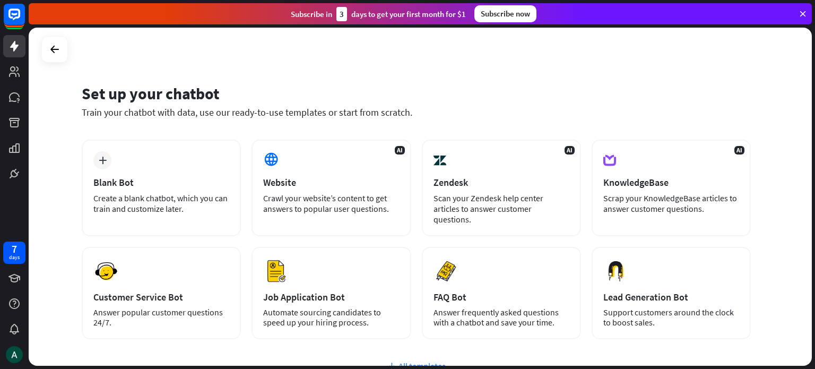
click at [408, 360] on div "All templates" at bounding box center [416, 365] width 669 height 11
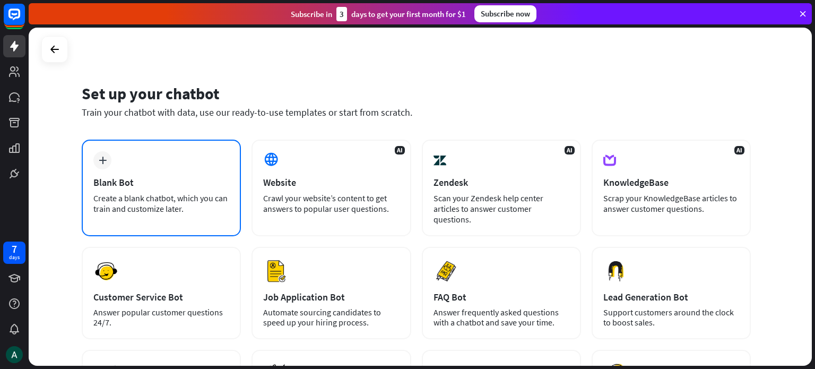
click at [198, 158] on div "plus Blank Bot Create a blank chatbot, which you can train and customize later." at bounding box center [161, 188] width 159 height 97
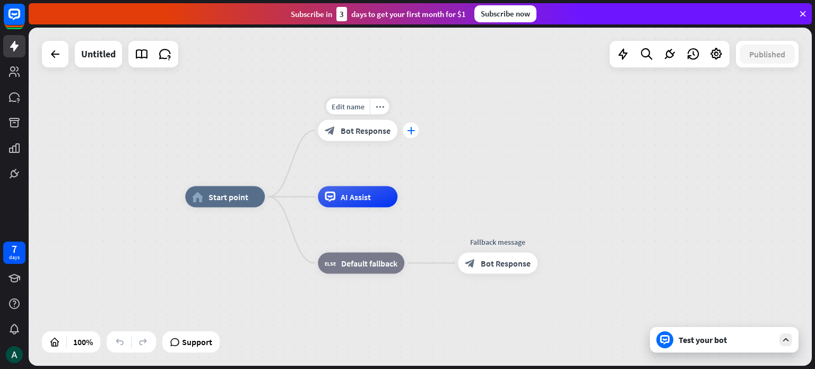
click at [415, 133] on div "plus" at bounding box center [411, 131] width 16 height 16
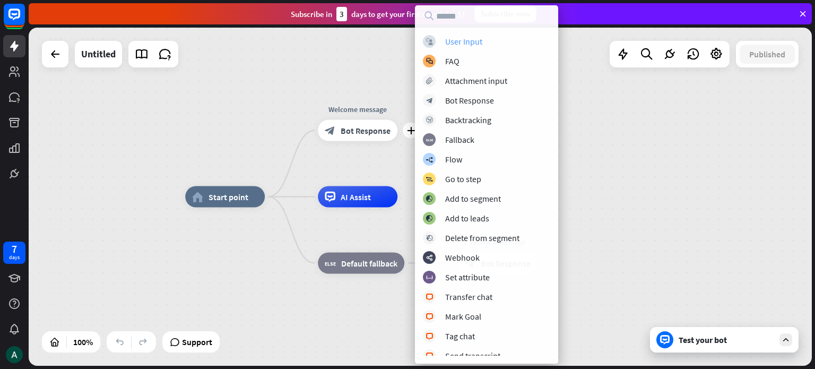
click at [490, 42] on div "block_user_input User Input" at bounding box center [486, 41] width 127 height 13
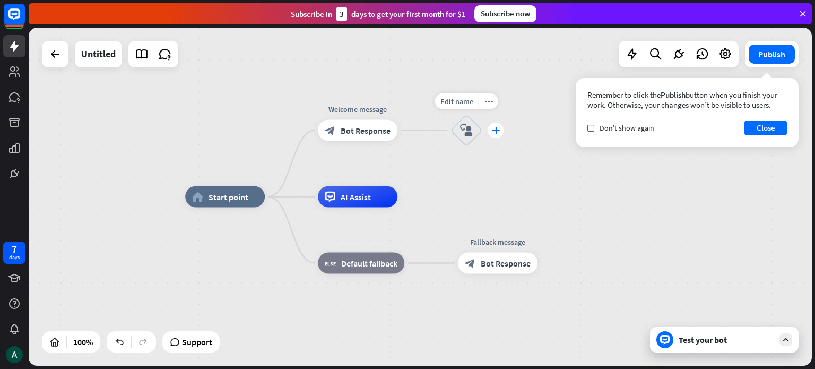
click at [493, 131] on icon "plus" at bounding box center [496, 130] width 8 height 7
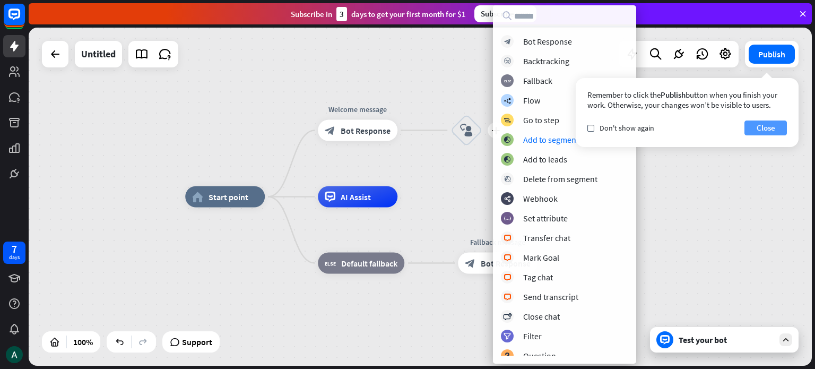
click at [750, 122] on button "Close" at bounding box center [765, 127] width 42 height 15
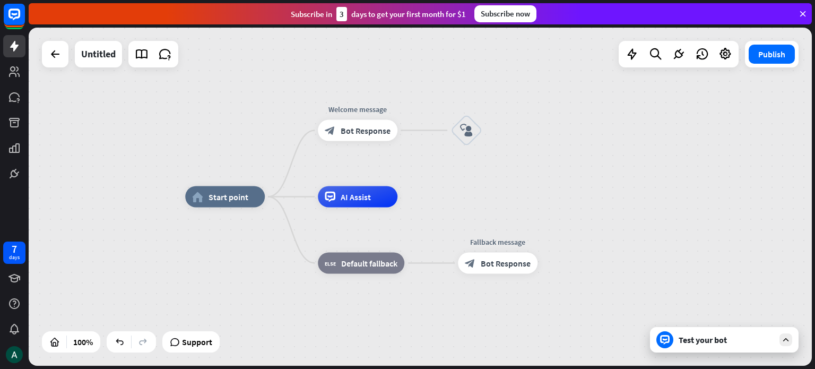
click at [505, 135] on div "home_2 Start point Welcome message block_bot_response Bot Response block_user_i…" at bounding box center [420, 197] width 783 height 338
click at [492, 133] on icon "plus" at bounding box center [496, 130] width 8 height 7
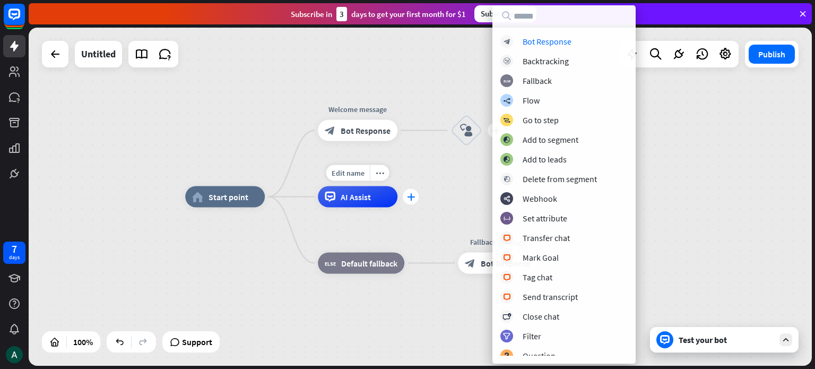
click at [411, 203] on div "plus" at bounding box center [411, 197] width 16 height 16
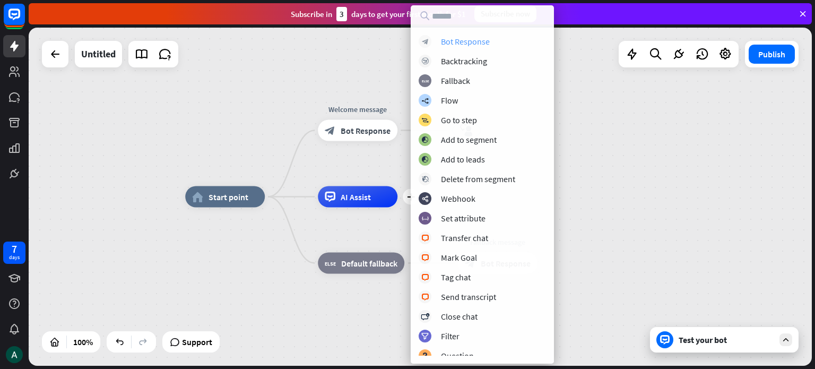
click at [474, 38] on div "Bot Response" at bounding box center [465, 41] width 49 height 11
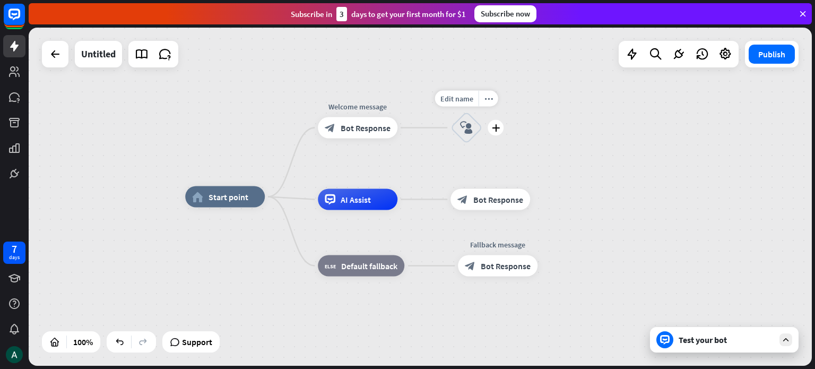
click at [470, 135] on div "block_user_input" at bounding box center [467, 128] width 32 height 32
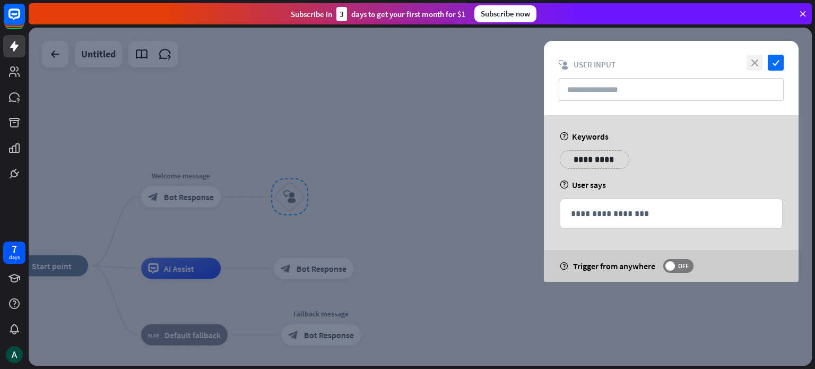
click at [757, 60] on icon "close" at bounding box center [755, 63] width 16 height 16
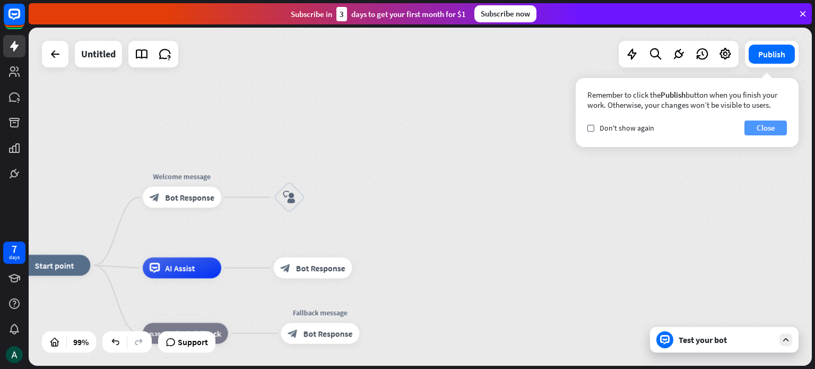
click at [755, 127] on button "Close" at bounding box center [765, 127] width 42 height 15
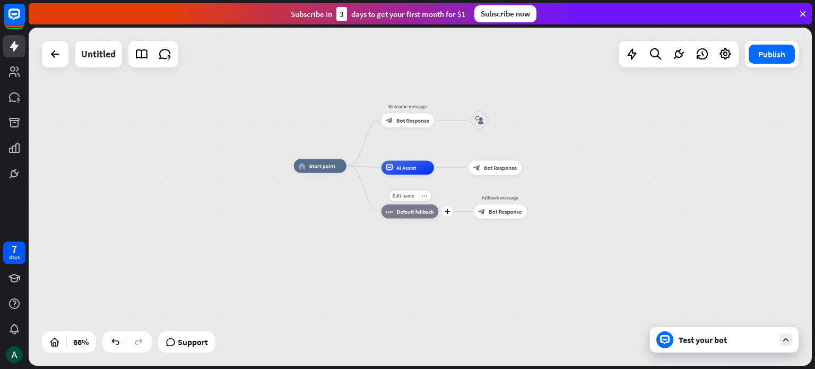
drag, startPoint x: 291, startPoint y: 271, endPoint x: 414, endPoint y: 213, distance: 135.8
click at [414, 213] on div "Edit name more_horiz plus block_fallback Default fallback" at bounding box center [410, 211] width 57 height 14
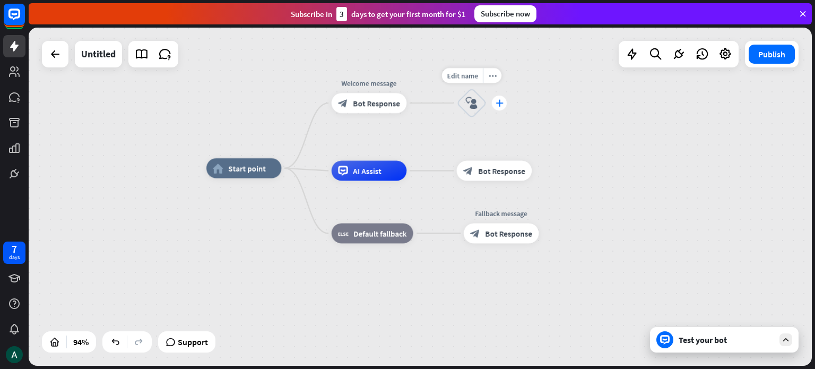
click at [494, 104] on div "plus" at bounding box center [499, 103] width 15 height 15
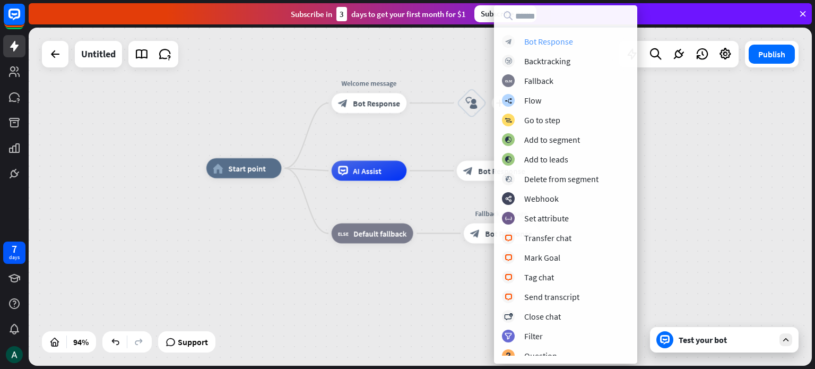
click at [545, 36] on div "Bot Response" at bounding box center [548, 41] width 49 height 11
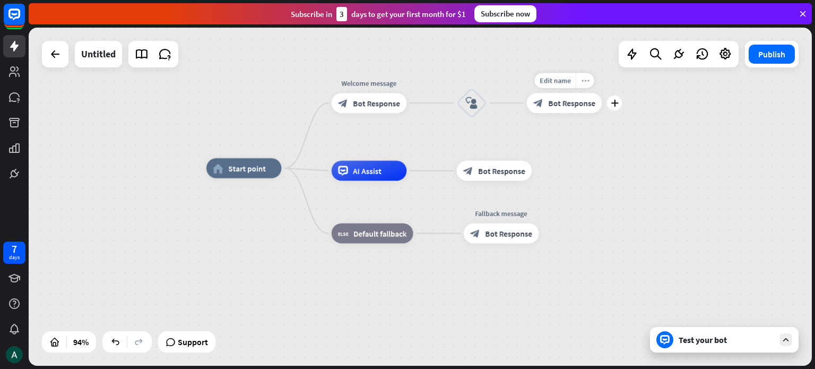
click at [586, 81] on icon "more_horiz" at bounding box center [585, 80] width 8 height 7
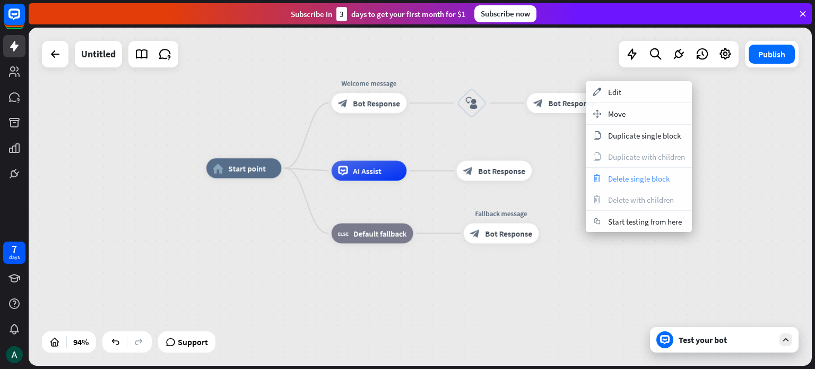
click at [624, 176] on span "Delete single block" at bounding box center [639, 179] width 62 height 10
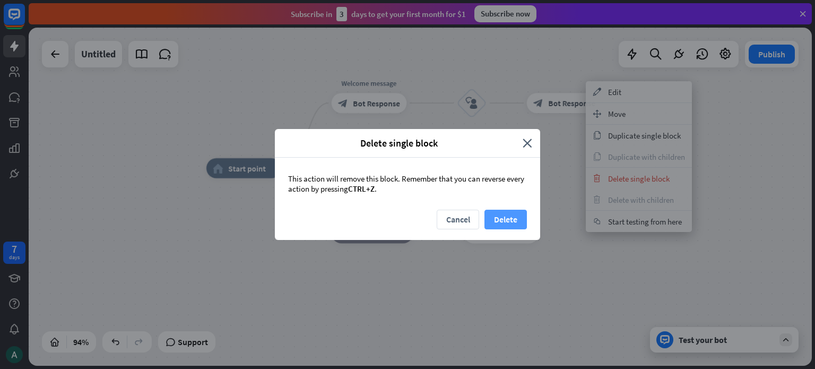
click at [501, 220] on button "Delete" at bounding box center [505, 220] width 42 height 20
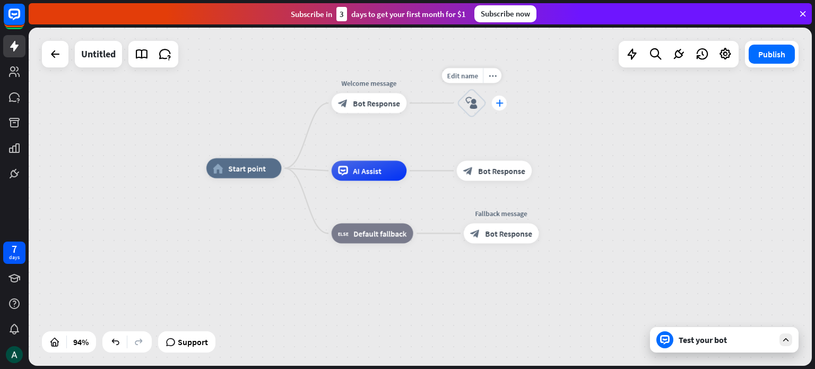
click at [501, 103] on icon "plus" at bounding box center [499, 103] width 7 height 7
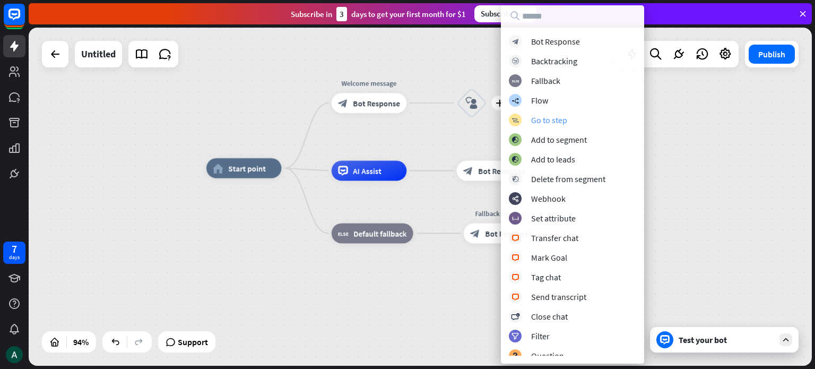
click at [526, 117] on div "block_goto Go to step" at bounding box center [572, 120] width 127 height 13
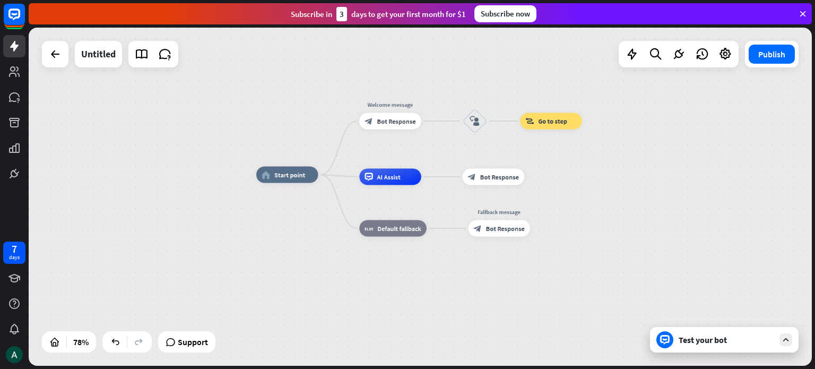
click at [741, 352] on div "Test your bot" at bounding box center [724, 339] width 149 height 25
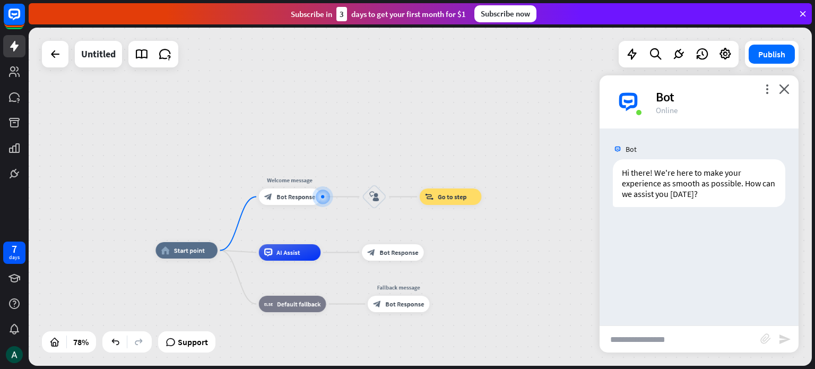
click at [678, 334] on input "text" at bounding box center [680, 339] width 161 height 27
type input "****"
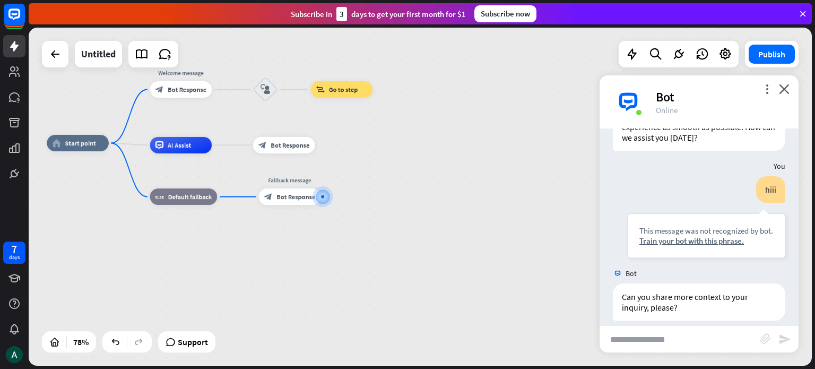
scroll to position [67, 0]
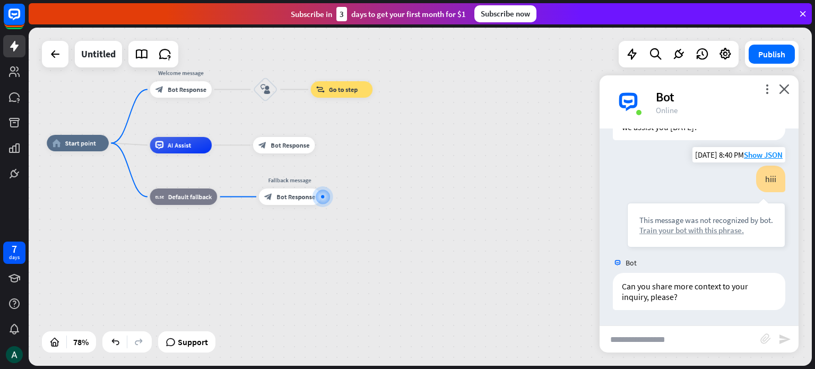
click at [712, 230] on div "Train your bot with this phrase." at bounding box center [706, 230] width 134 height 10
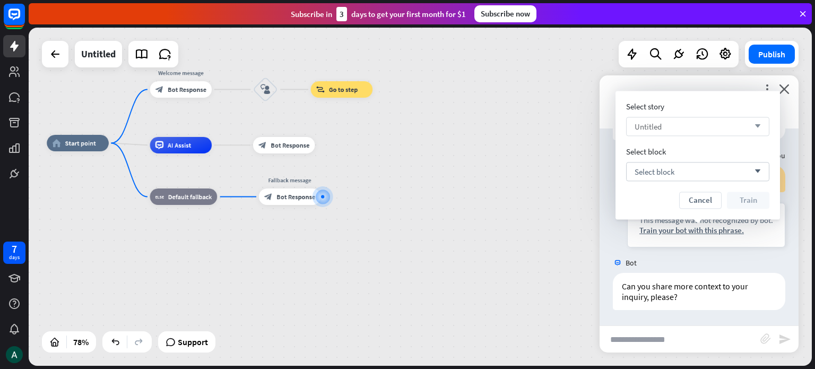
click at [709, 127] on div "Untitled arrow_down" at bounding box center [697, 126] width 143 height 19
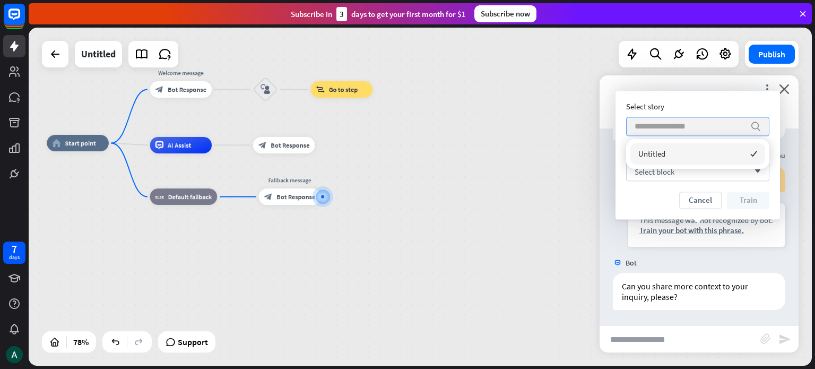
click at [714, 127] on input "search" at bounding box center [690, 126] width 110 height 18
click at [661, 103] on div "Select story" at bounding box center [697, 106] width 143 height 10
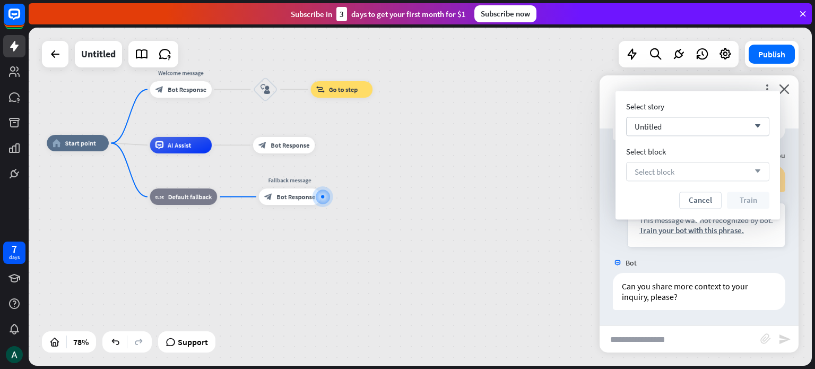
click at [666, 164] on div "Select block arrow_down" at bounding box center [697, 171] width 143 height 19
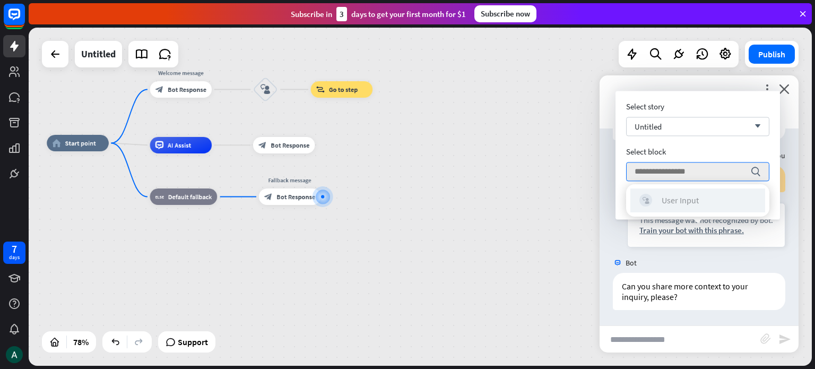
click at [666, 201] on div "User Input" at bounding box center [680, 200] width 37 height 11
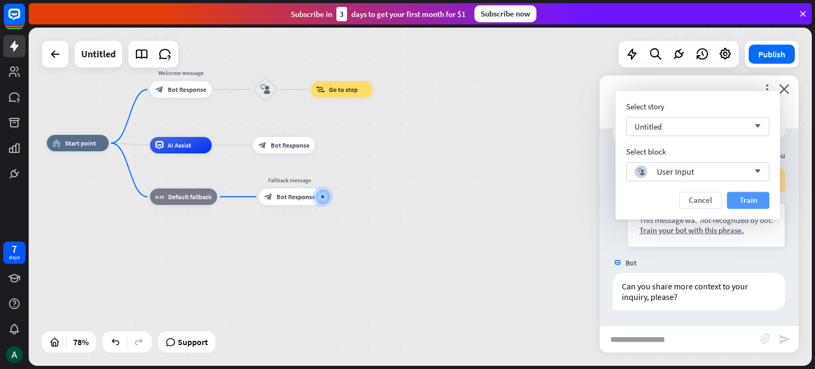
click at [734, 201] on button "Train" at bounding box center [748, 200] width 42 height 17
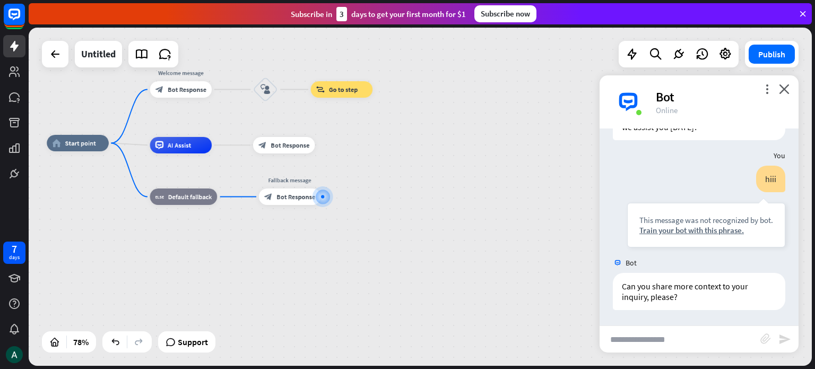
scroll to position [57, 0]
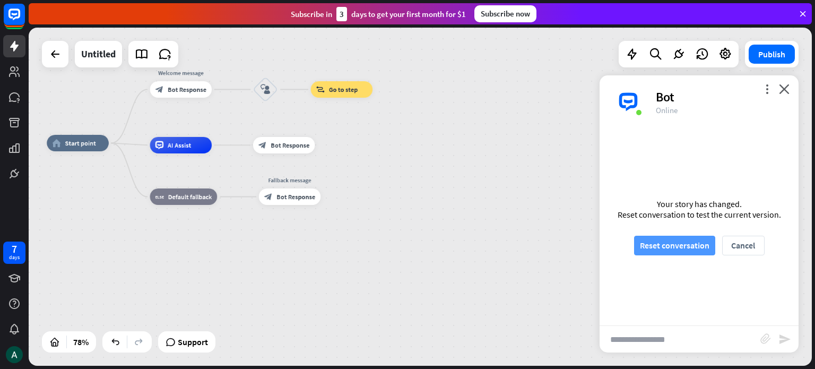
click at [681, 247] on button "Reset conversation" at bounding box center [674, 246] width 81 height 20
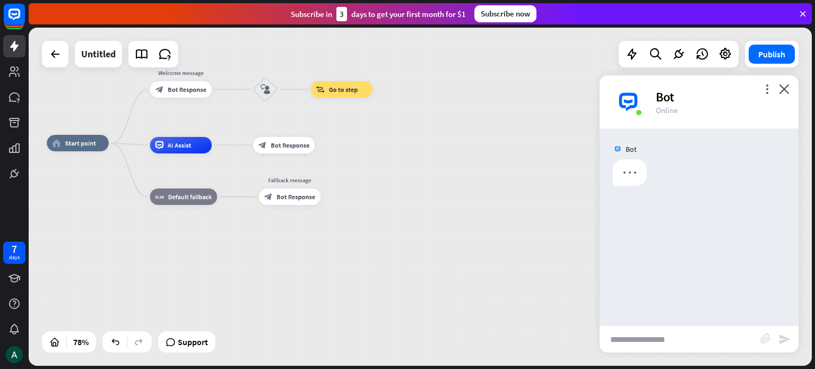
scroll to position [0, 0]
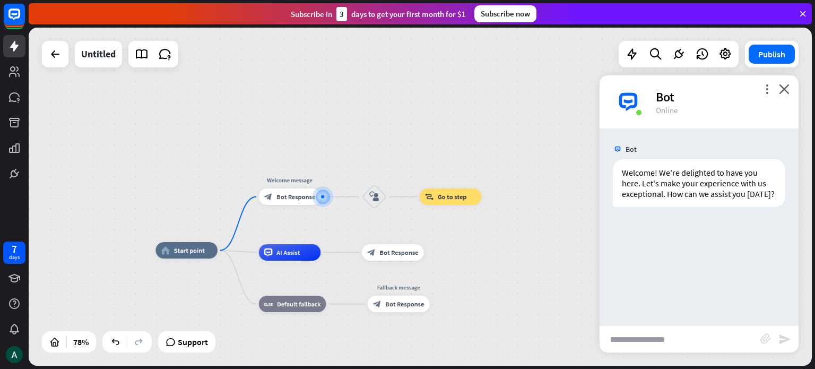
click at [620, 336] on input "text" at bounding box center [680, 339] width 161 height 27
type input "********"
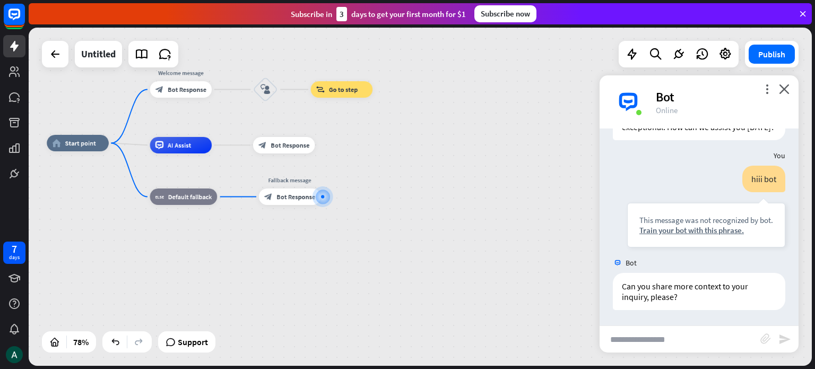
scroll to position [77, 0]
click at [289, 200] on span "Bot Response" at bounding box center [295, 197] width 39 height 8
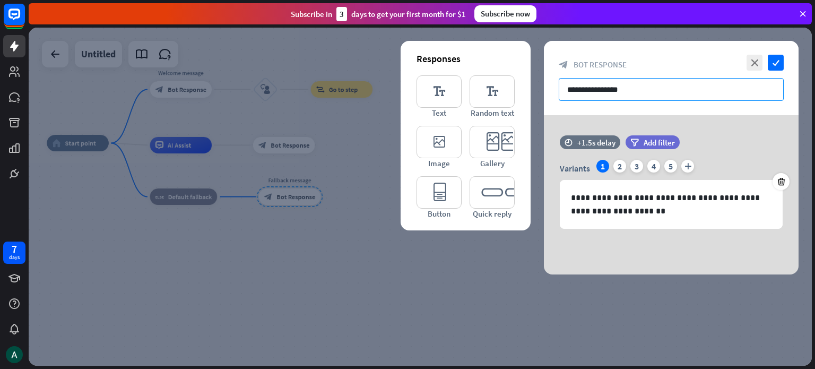
click at [630, 90] on input "**********" at bounding box center [671, 89] width 225 height 23
drag, startPoint x: 630, startPoint y: 90, endPoint x: 570, endPoint y: 92, distance: 60.0
click at [570, 92] on input "**********" at bounding box center [671, 89] width 225 height 23
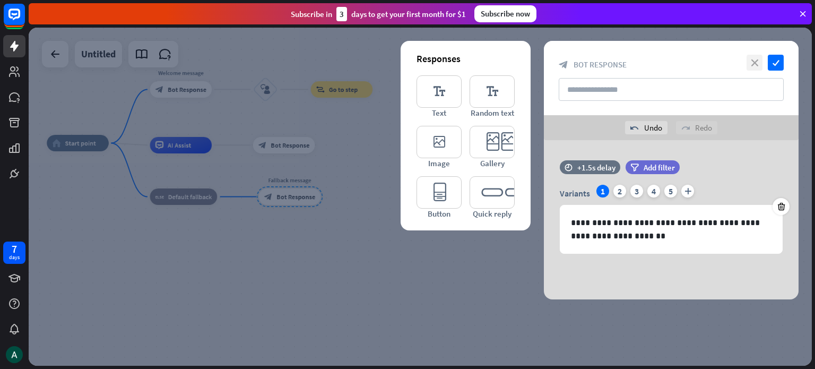
click at [755, 60] on icon "close" at bounding box center [755, 63] width 16 height 16
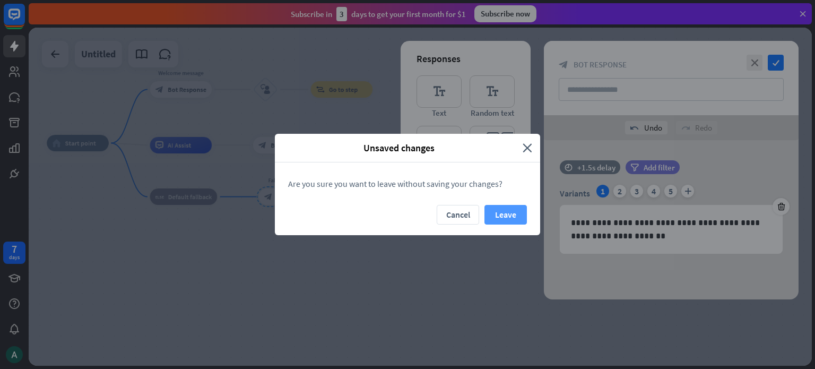
click at [499, 207] on button "Leave" at bounding box center [505, 215] width 42 height 20
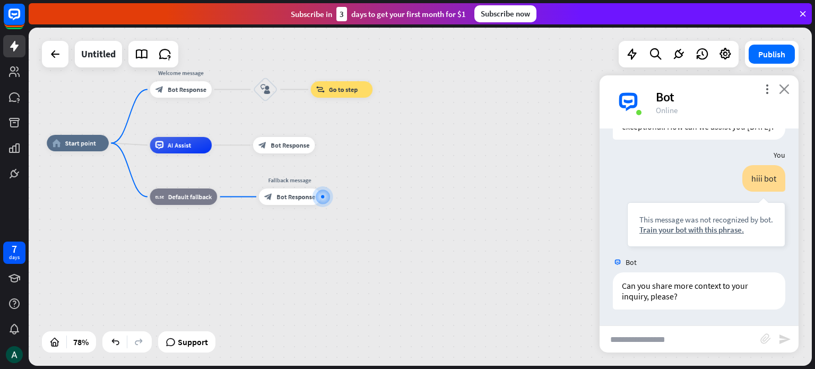
click at [786, 88] on div "Untitled Publish 78% Support close Interactions block_user_input User Input blo…" at bounding box center [420, 197] width 783 height 338
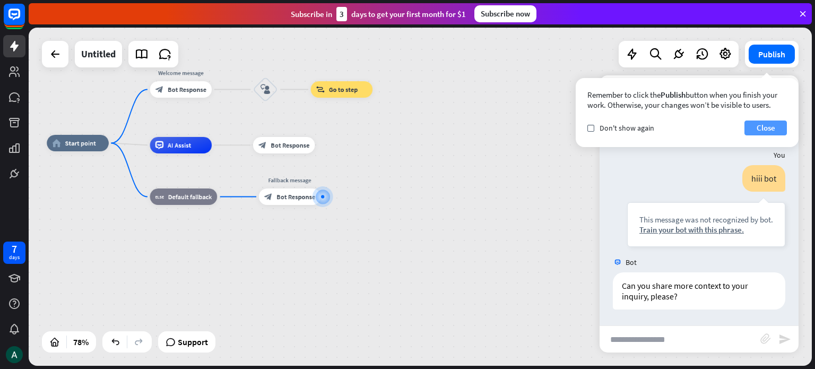
click at [761, 125] on button "Close" at bounding box center [765, 127] width 42 height 15
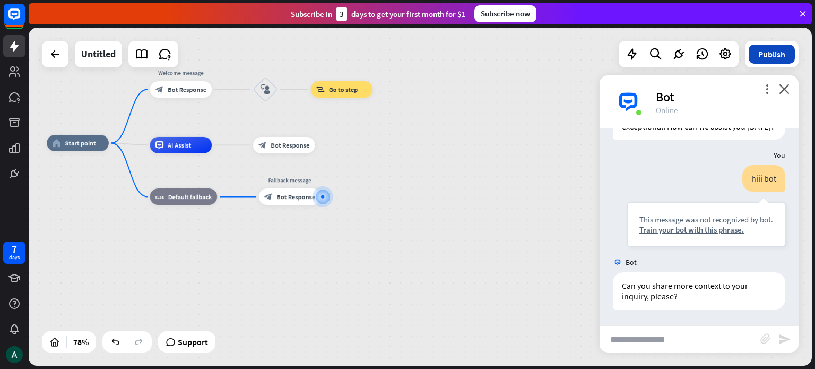
click at [782, 55] on button "Publish" at bounding box center [772, 54] width 46 height 19
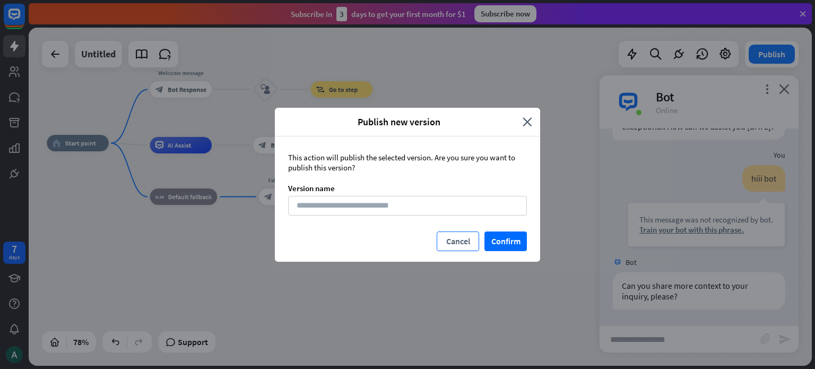
click at [457, 246] on button "Cancel" at bounding box center [458, 241] width 42 height 20
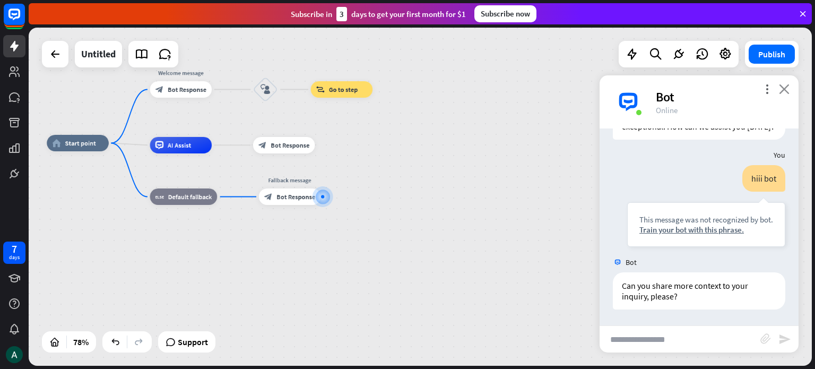
click at [789, 90] on icon "close" at bounding box center [784, 89] width 11 height 10
